Goal: Information Seeking & Learning: Check status

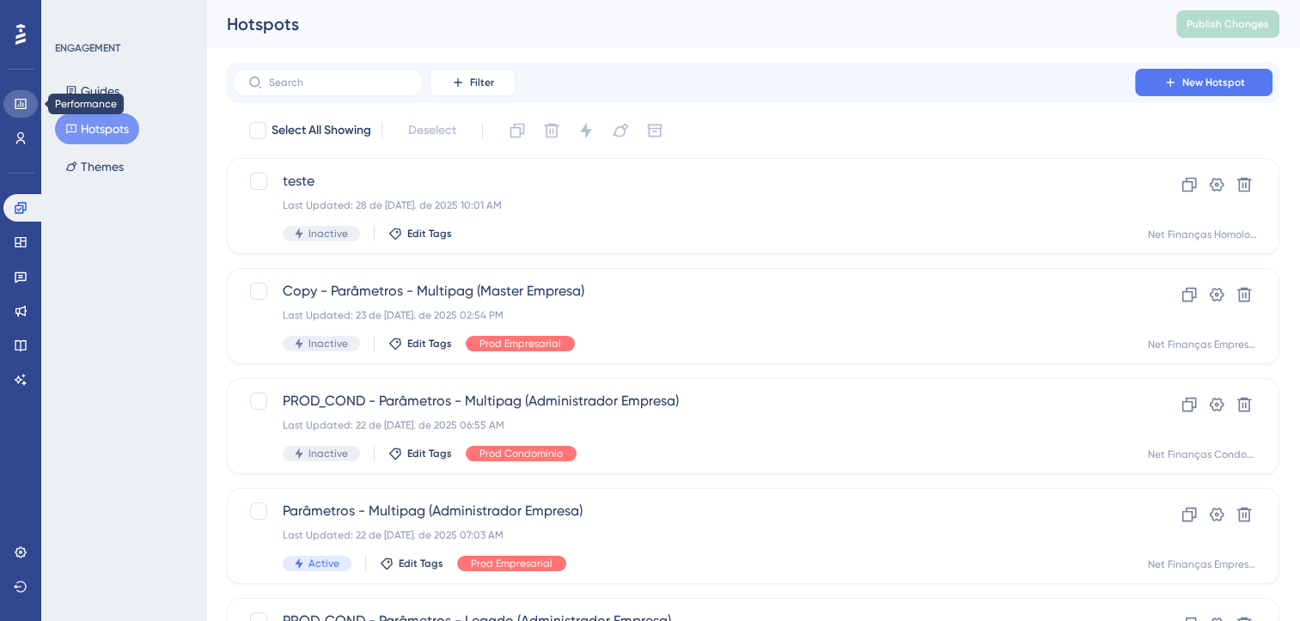
click at [21, 101] on icon at bounding box center [21, 104] width 14 height 14
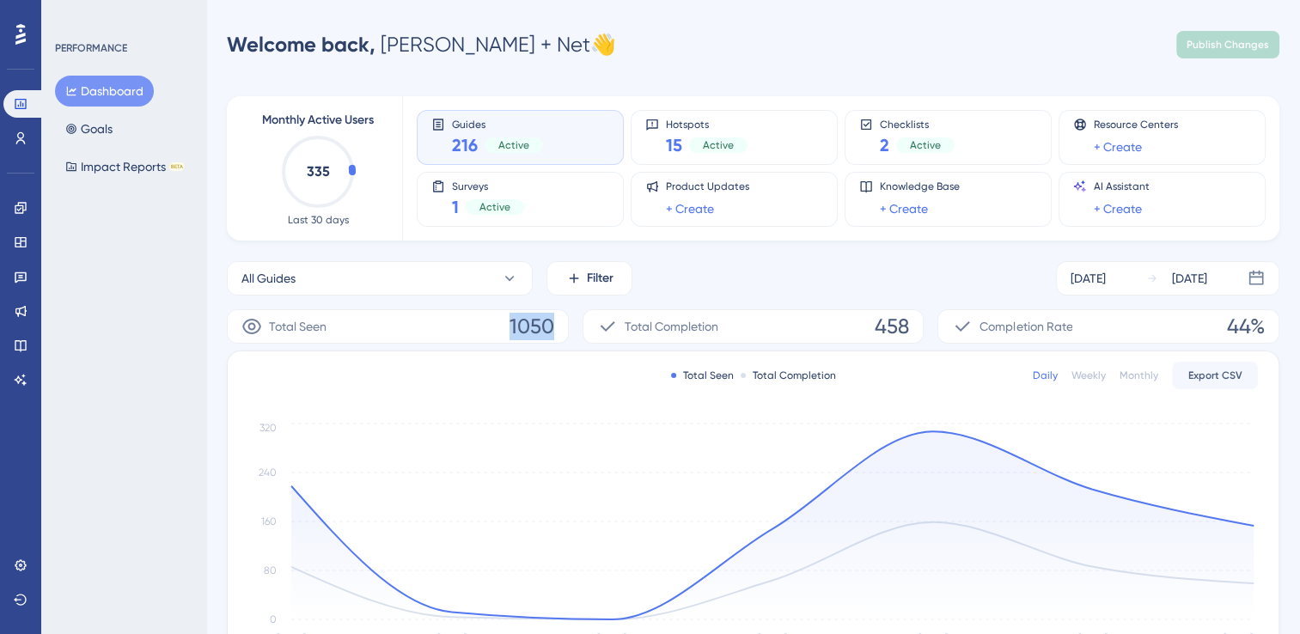
drag, startPoint x: 568, startPoint y: 328, endPoint x: 505, endPoint y: 327, distance: 62.8
click at [505, 327] on div "Total Seen 1050 Total Completion 458 Completion Rate 44%" at bounding box center [753, 326] width 1053 height 34
click at [21, 279] on icon at bounding box center [21, 277] width 14 height 14
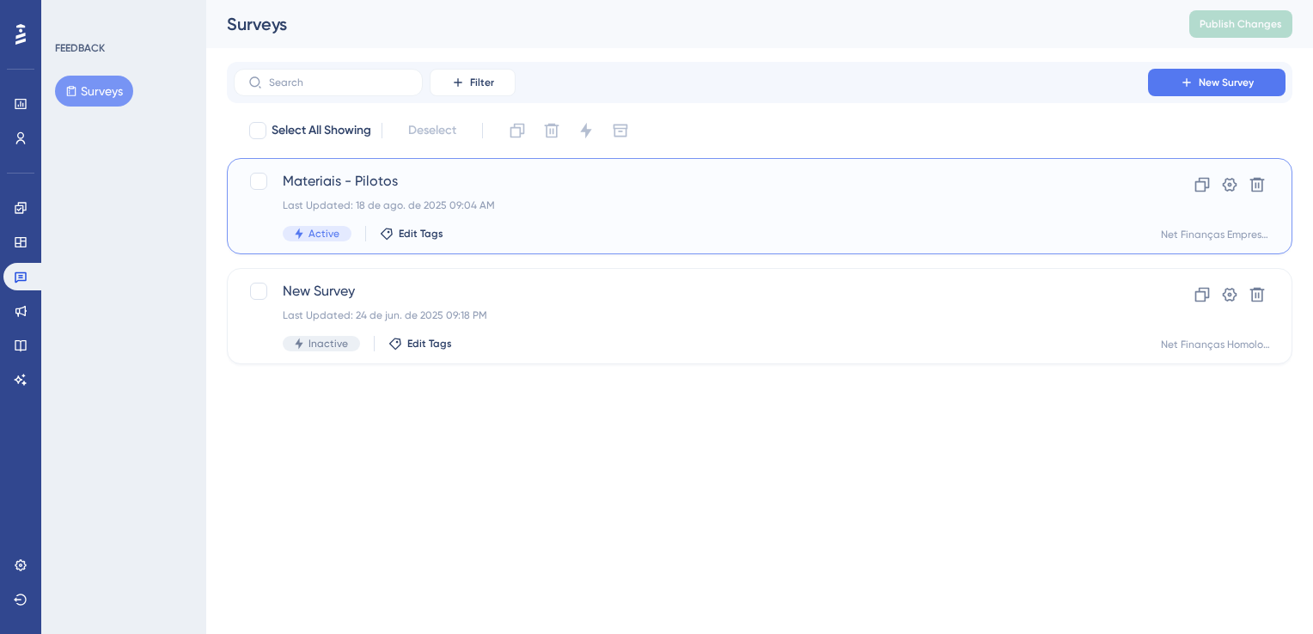
click at [546, 211] on div "Last Updated: 18 de ago. de 2025 09:04 AM" at bounding box center [691, 206] width 816 height 14
